Goal: Check status: Check status

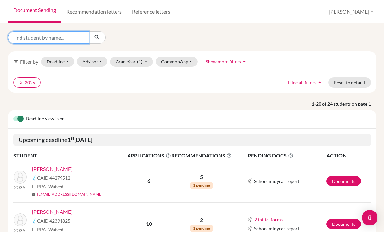
click at [85, 39] on input "Find student by name..." at bounding box center [48, 37] width 81 height 12
type input "z"
type input "angel"
click at [99, 43] on button "submit" at bounding box center [96, 37] width 17 height 12
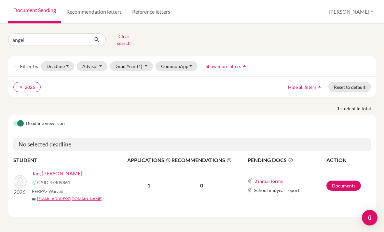
click at [82, 169] on link "Tan, [PERSON_NAME]" at bounding box center [57, 173] width 50 height 8
